Goal: Information Seeking & Learning: Find specific page/section

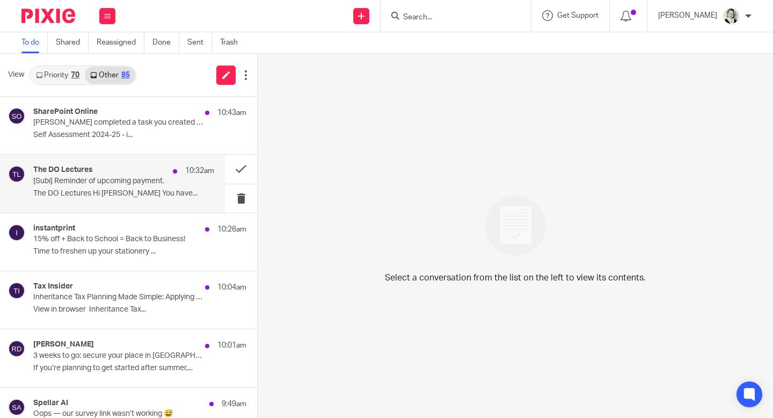
click at [106, 194] on p "The DO Lectures Hi [PERSON_NAME] You have..." at bounding box center [123, 193] width 181 height 9
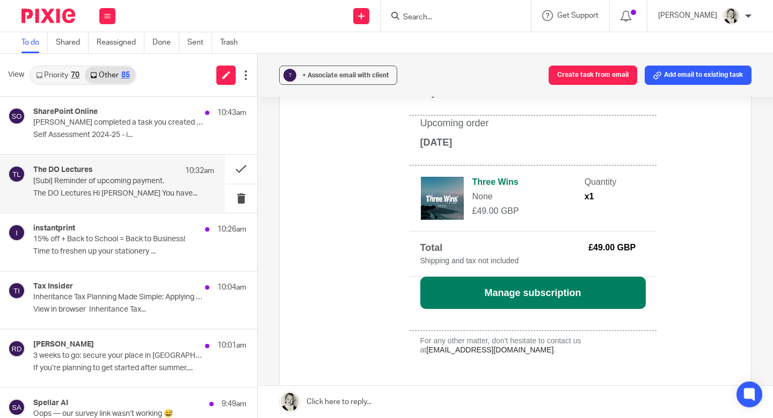
scroll to position [213, 0]
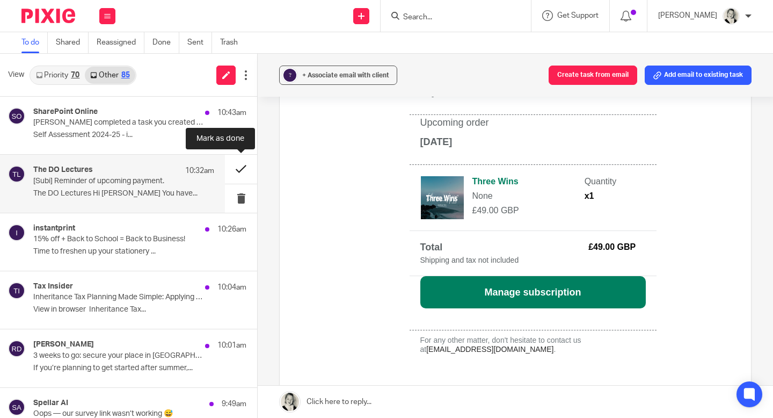
click at [228, 169] on button at bounding box center [241, 169] width 32 height 28
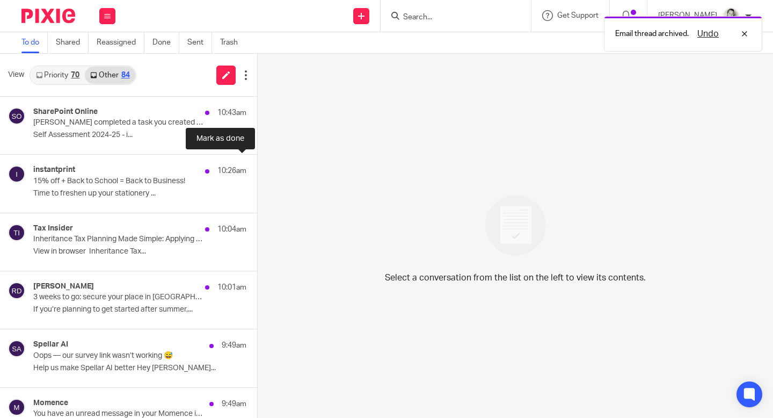
click at [257, 167] on button at bounding box center [261, 169] width 9 height 28
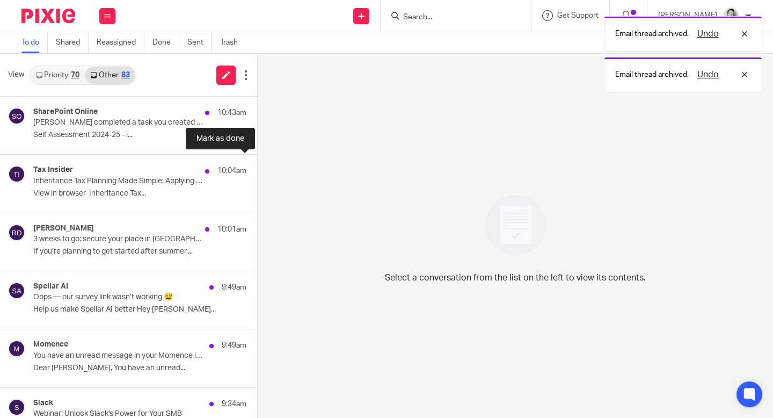
click at [257, 167] on button at bounding box center [261, 169] width 9 height 28
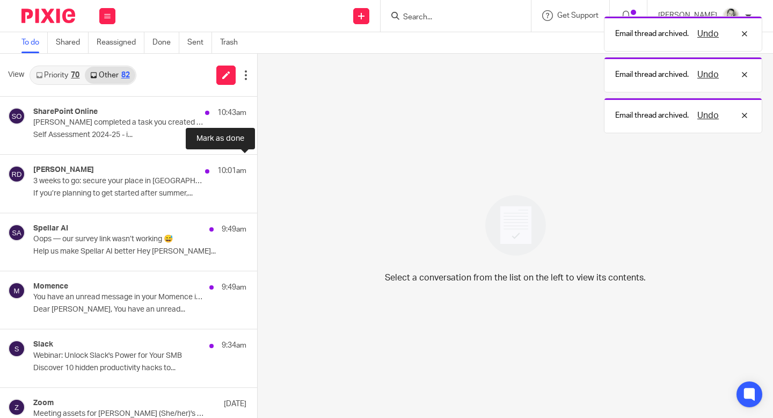
click at [257, 167] on button at bounding box center [261, 169] width 9 height 28
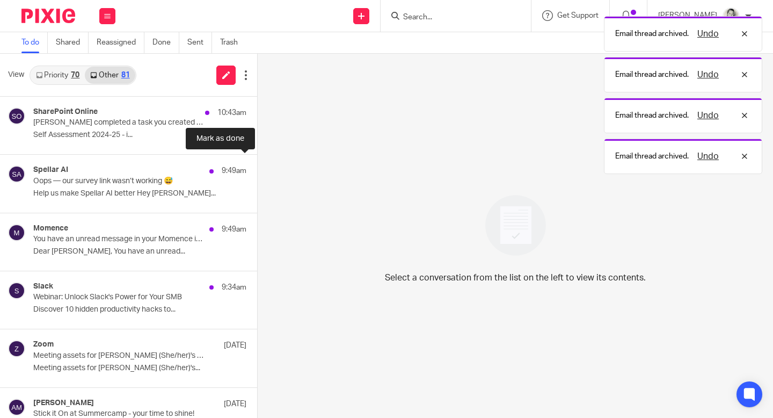
click at [257, 167] on button at bounding box center [261, 169] width 9 height 28
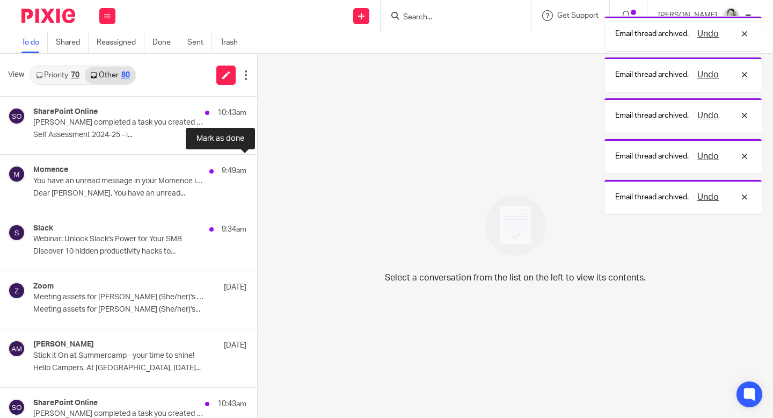
click at [257, 167] on button at bounding box center [261, 169] width 9 height 28
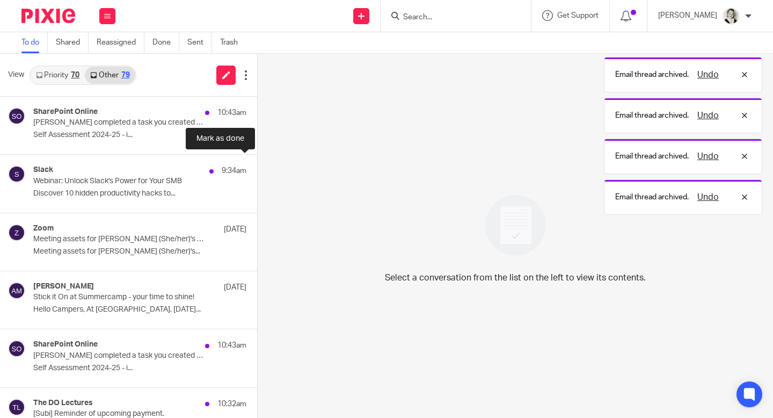
click at [257, 167] on button at bounding box center [261, 169] width 9 height 28
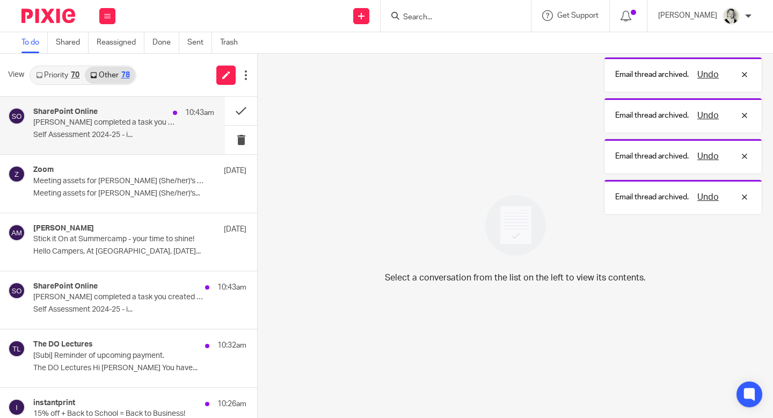
click at [157, 131] on p "Self Assessment 2024-25 - i..." at bounding box center [123, 134] width 181 height 9
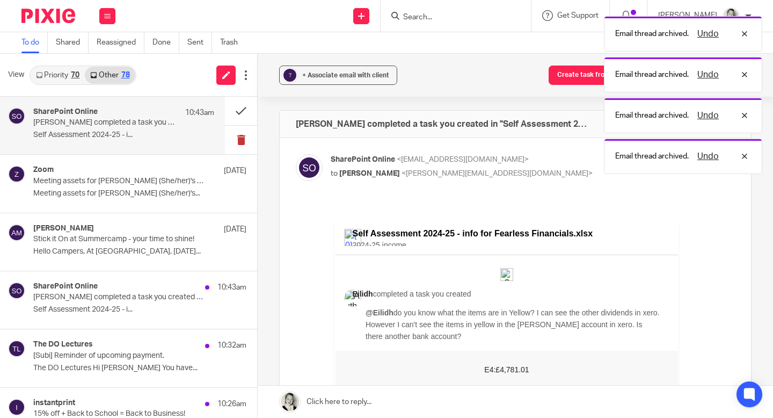
scroll to position [0, 0]
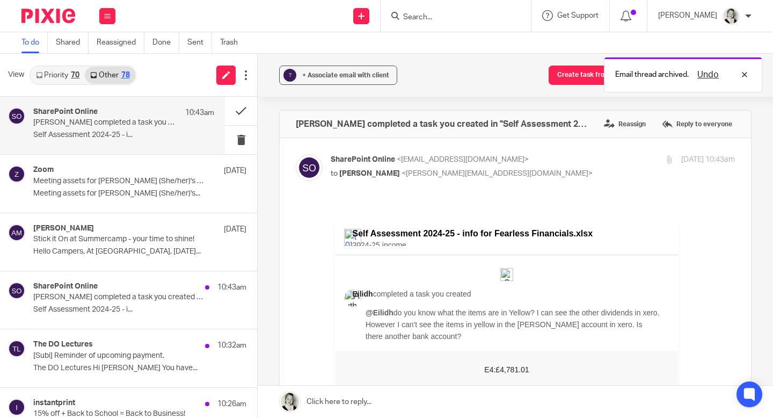
click at [69, 74] on link "Priority 70" at bounding box center [58, 75] width 54 height 17
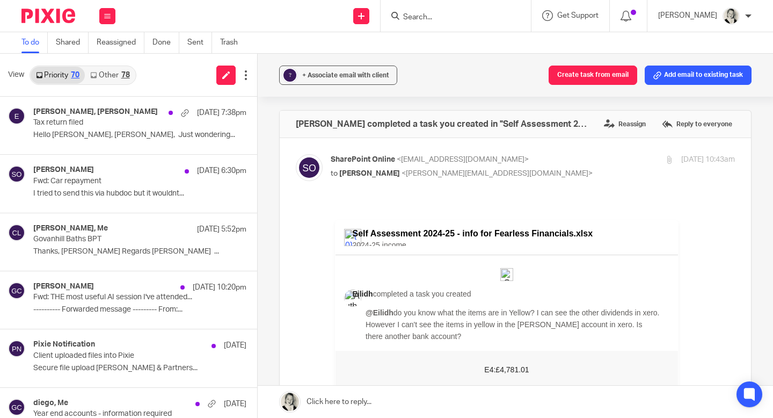
click at [451, 9] on div at bounding box center [456, 16] width 150 height 32
click at [447, 20] on input "Search" at bounding box center [450, 18] width 97 height 10
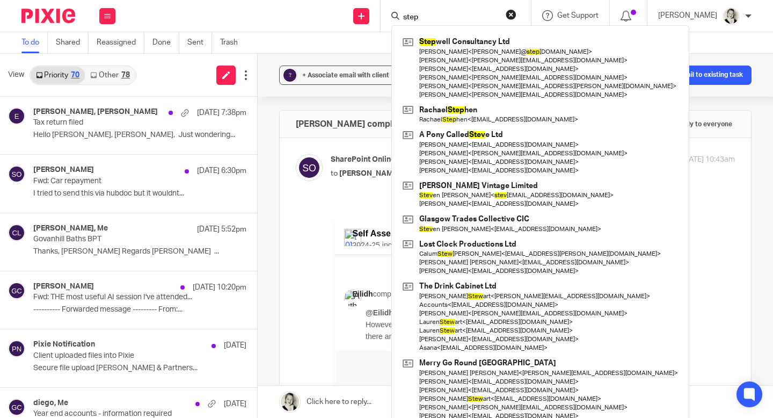
type input "step"
